Goal: Information Seeking & Learning: Learn about a topic

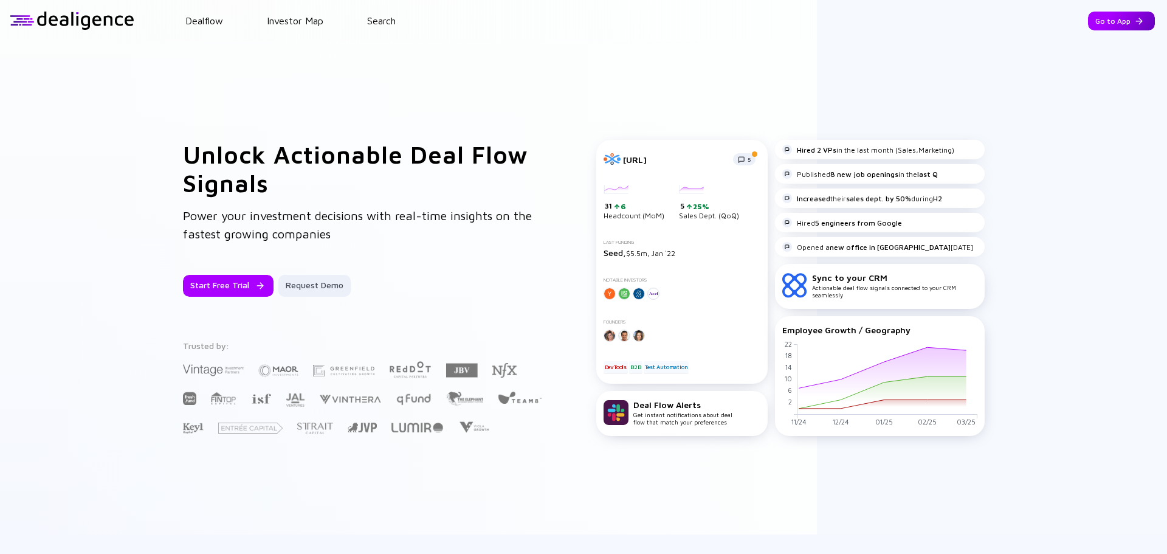
click at [1095, 23] on div "Go to App" at bounding box center [1121, 21] width 67 height 19
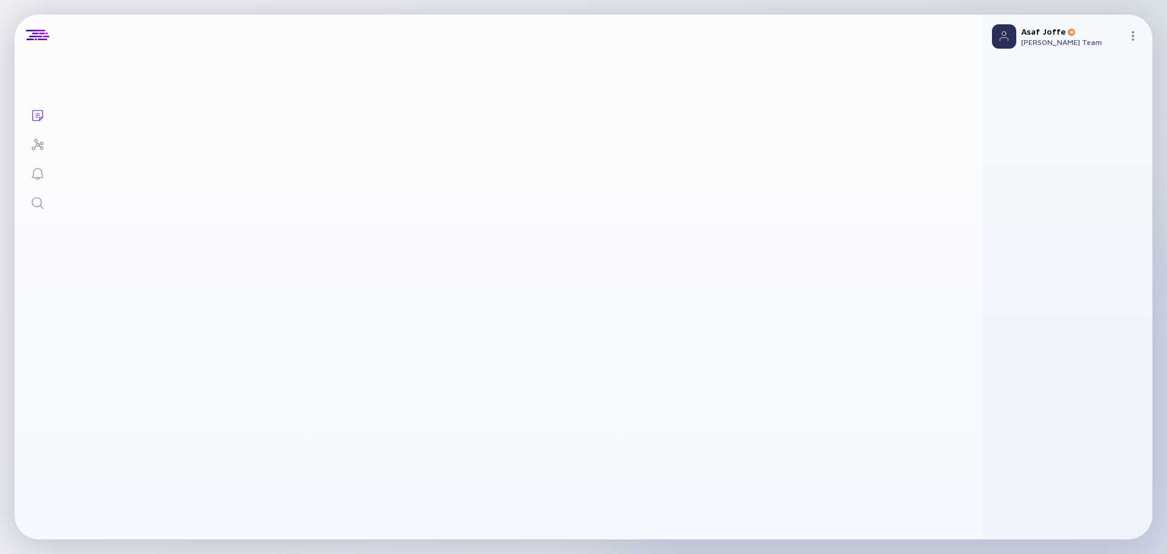
drag, startPoint x: 187, startPoint y: 160, endPoint x: 62, endPoint y: 220, distance: 138.9
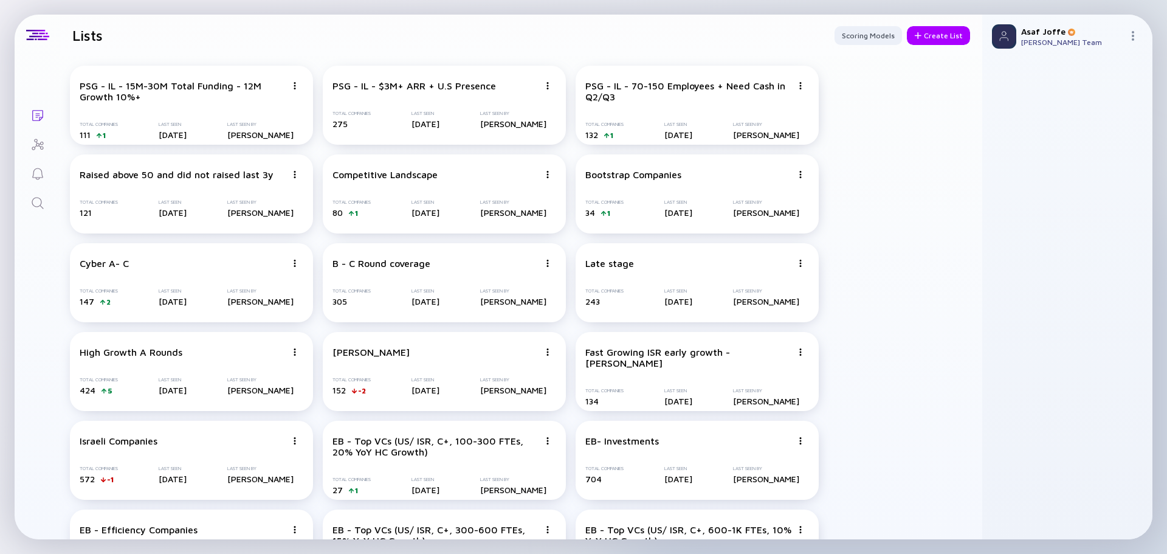
drag, startPoint x: 62, startPoint y: 220, endPoint x: 38, endPoint y: 203, distance: 29.2
click at [38, 203] on icon "Search" at bounding box center [37, 203] width 15 height 15
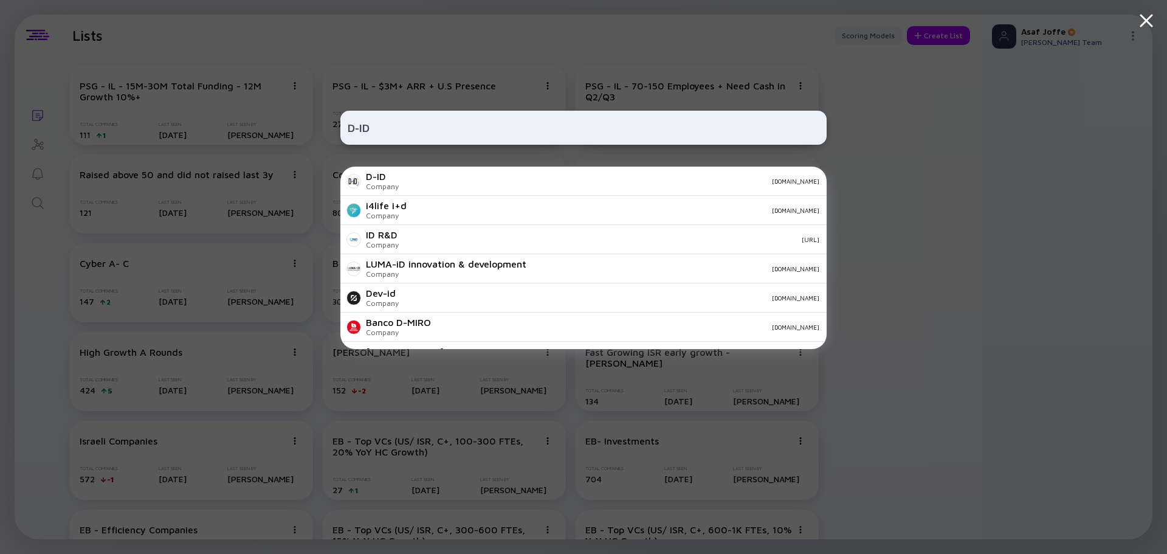
type input "D-ID"
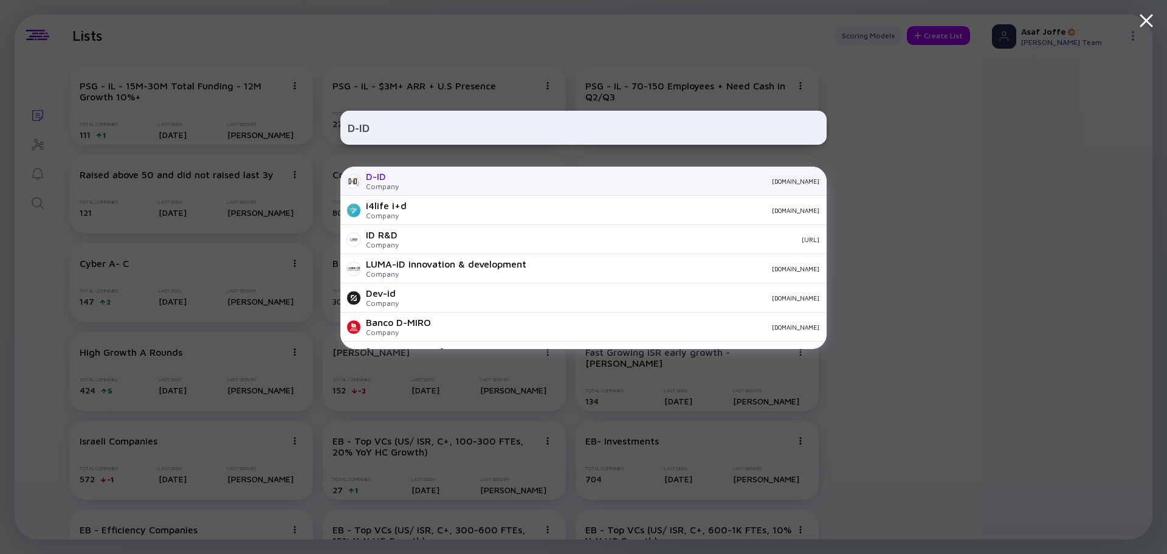
drag, startPoint x: 423, startPoint y: 185, endPoint x: 430, endPoint y: 184, distance: 7.4
click at [430, 184] on div "[DOMAIN_NAME]" at bounding box center [613, 180] width 411 height 7
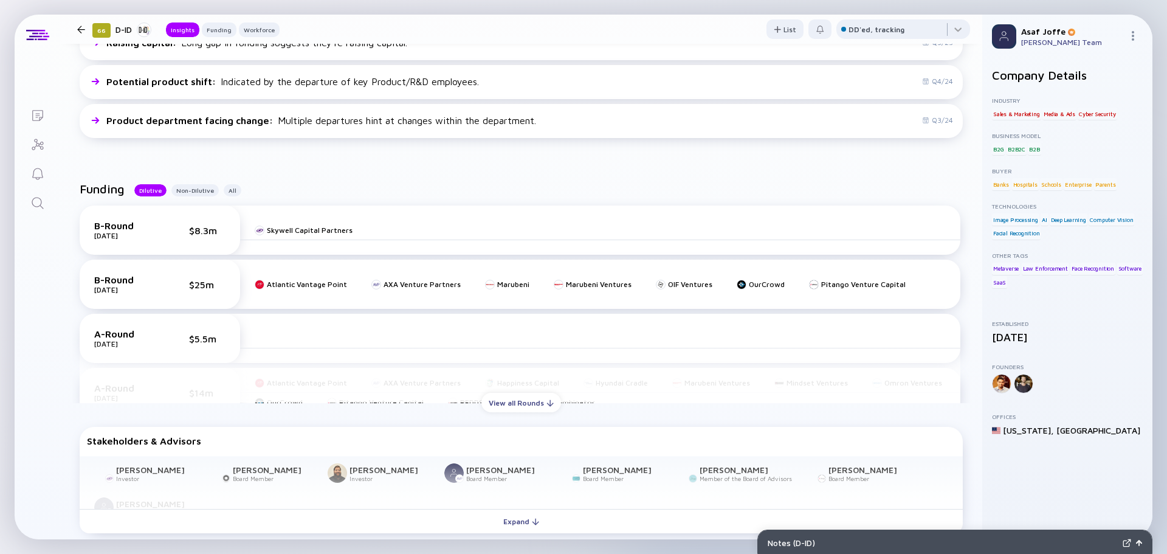
scroll to position [425, 0]
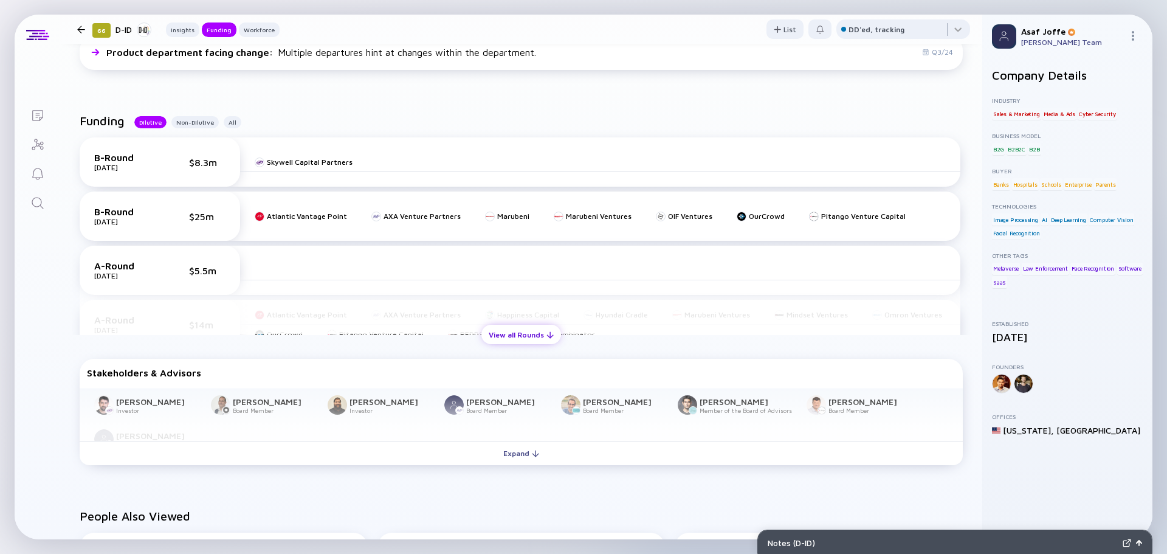
click at [501, 332] on div "View all Rounds" at bounding box center [521, 334] width 80 height 19
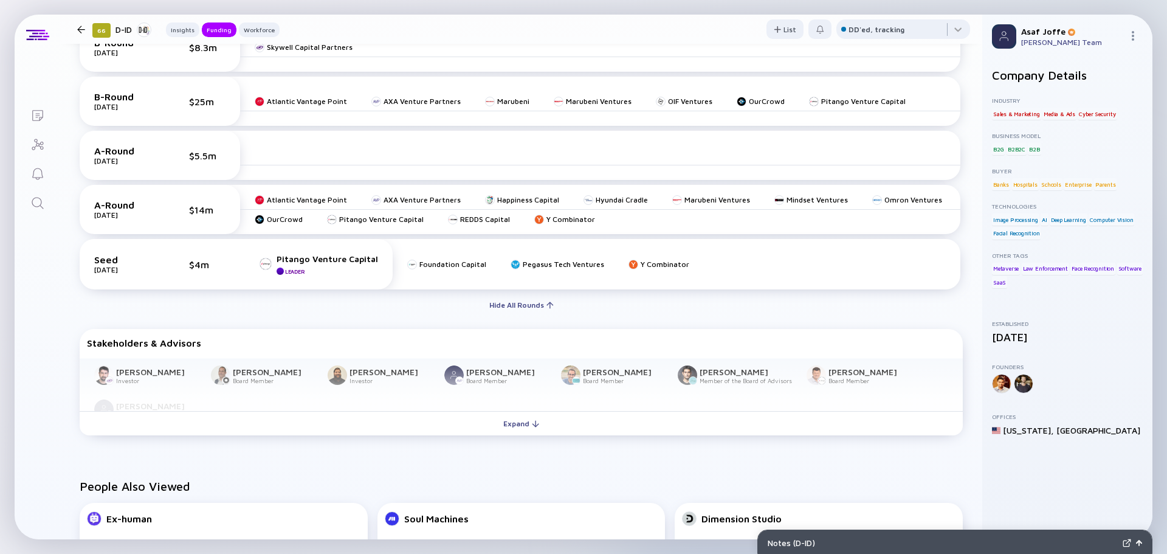
scroll to position [547, 0]
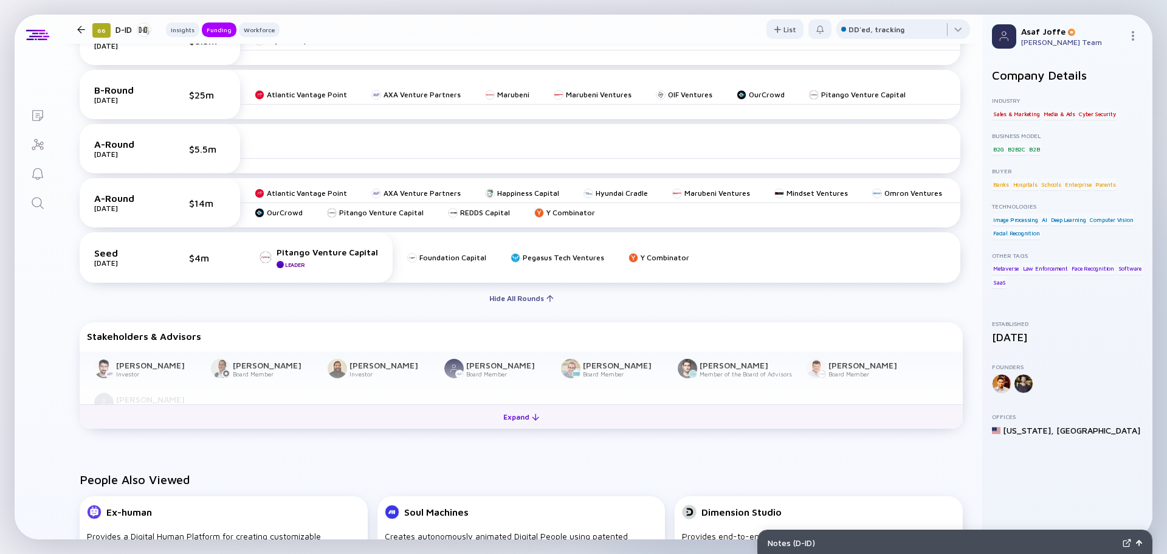
click at [530, 421] on div "Expand" at bounding box center [521, 416] width 50 height 19
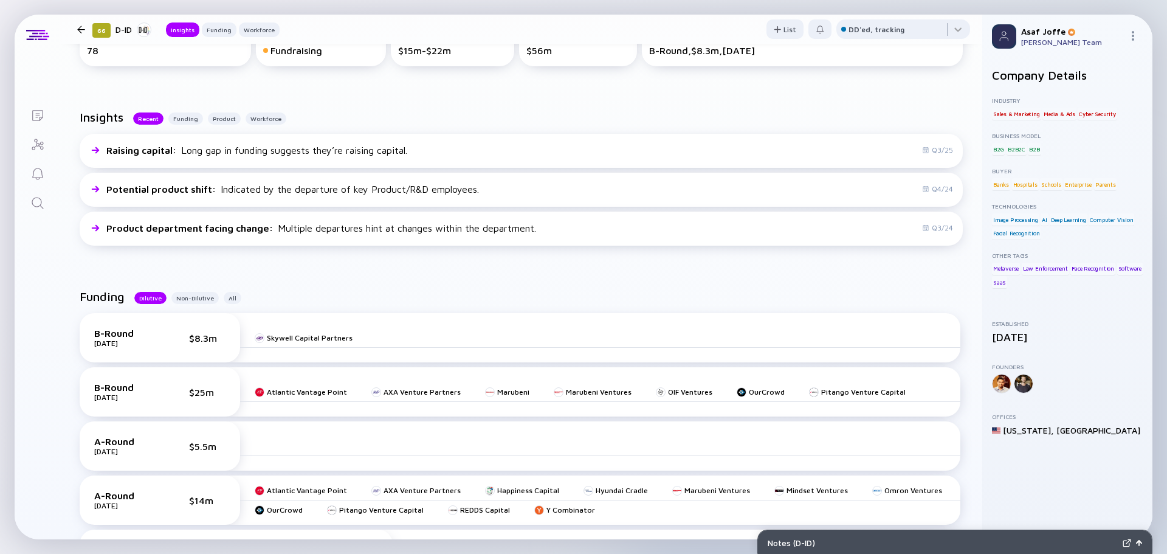
scroll to position [0, 0]
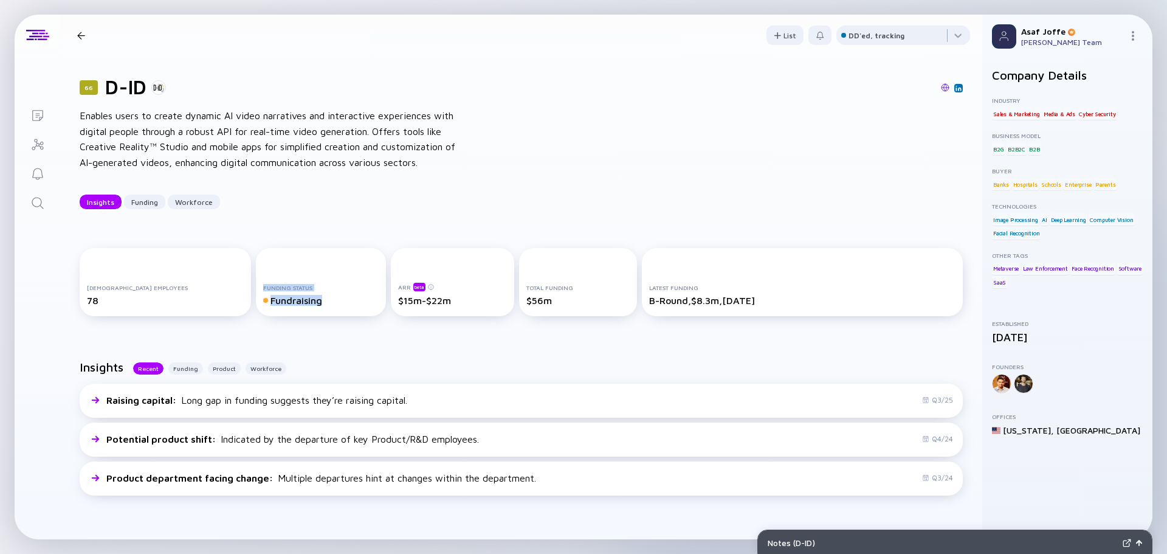
drag, startPoint x: 305, startPoint y: 309, endPoint x: 232, endPoint y: 286, distance: 76.5
click at [256, 286] on div "Funding Status Fundraising" at bounding box center [320, 282] width 129 height 68
click at [294, 214] on div "66 D-ID Enables users to create dynamic AI video narratives and interactive exp…" at bounding box center [521, 142] width 922 height 173
drag, startPoint x: 419, startPoint y: 299, endPoint x: 373, endPoint y: 300, distance: 46.2
click at [391, 300] on div "ARR beta $15m-$22m" at bounding box center [452, 282] width 123 height 68
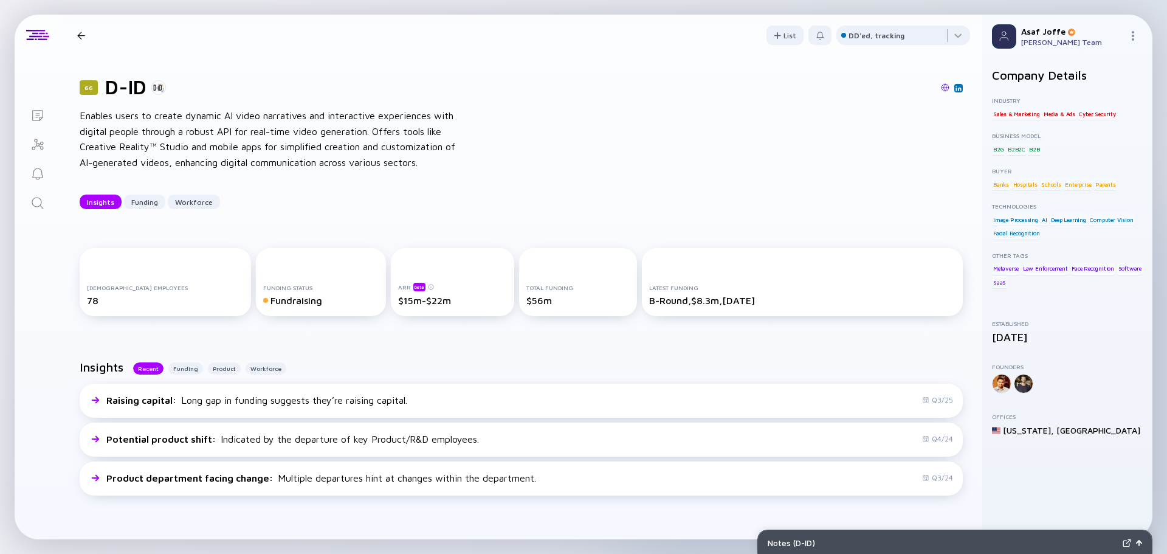
click at [347, 231] on div "[DEMOGRAPHIC_DATA] Employees 78 Funding Status Fundraising ARR beta $15m-$22m T…" at bounding box center [521, 284] width 922 height 112
click at [40, 208] on icon "Search" at bounding box center [37, 203] width 15 height 15
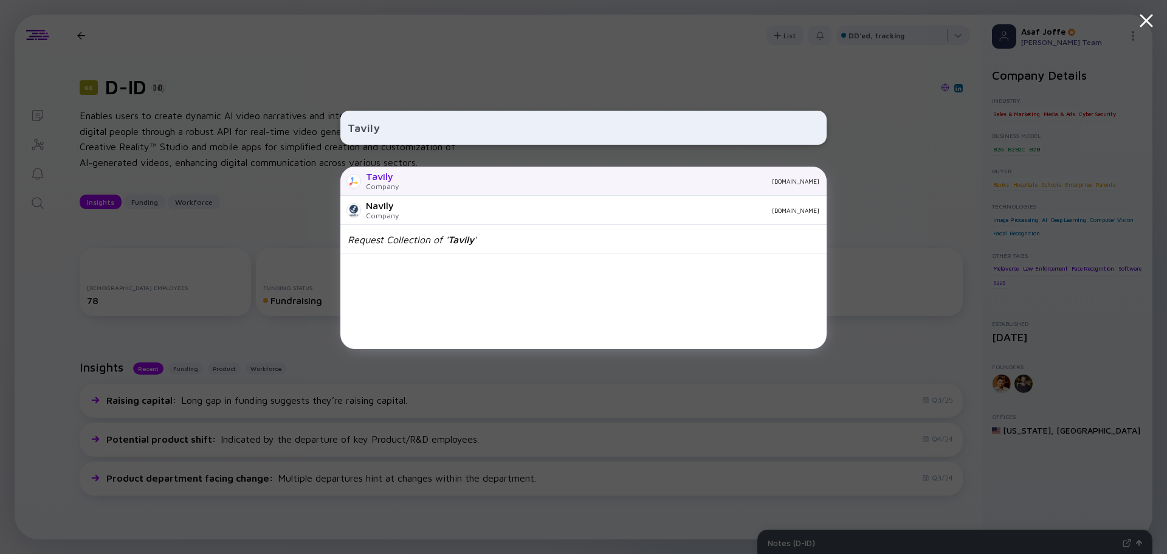
type input "Tavily"
click at [436, 176] on div "Tavily Company [DOMAIN_NAME]" at bounding box center [583, 181] width 486 height 29
